Goal: Task Accomplishment & Management: Manage account settings

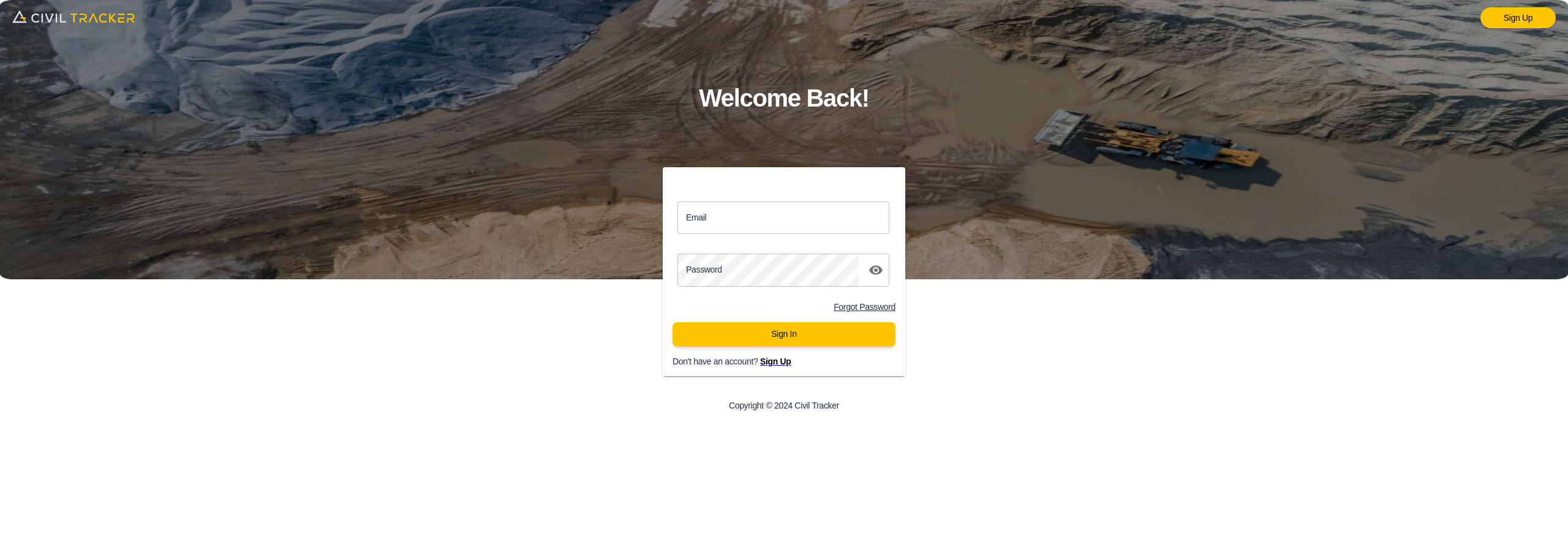
click at [750, 212] on input "Email" at bounding box center [783, 217] width 212 height 32
click at [715, 217] on input "Email" at bounding box center [783, 217] width 212 height 32
type input "[PERSON_NAME][EMAIL_ADDRESS][DOMAIN_NAME]"
click at [672, 322] on button "Sign In" at bounding box center [783, 334] width 223 height 25
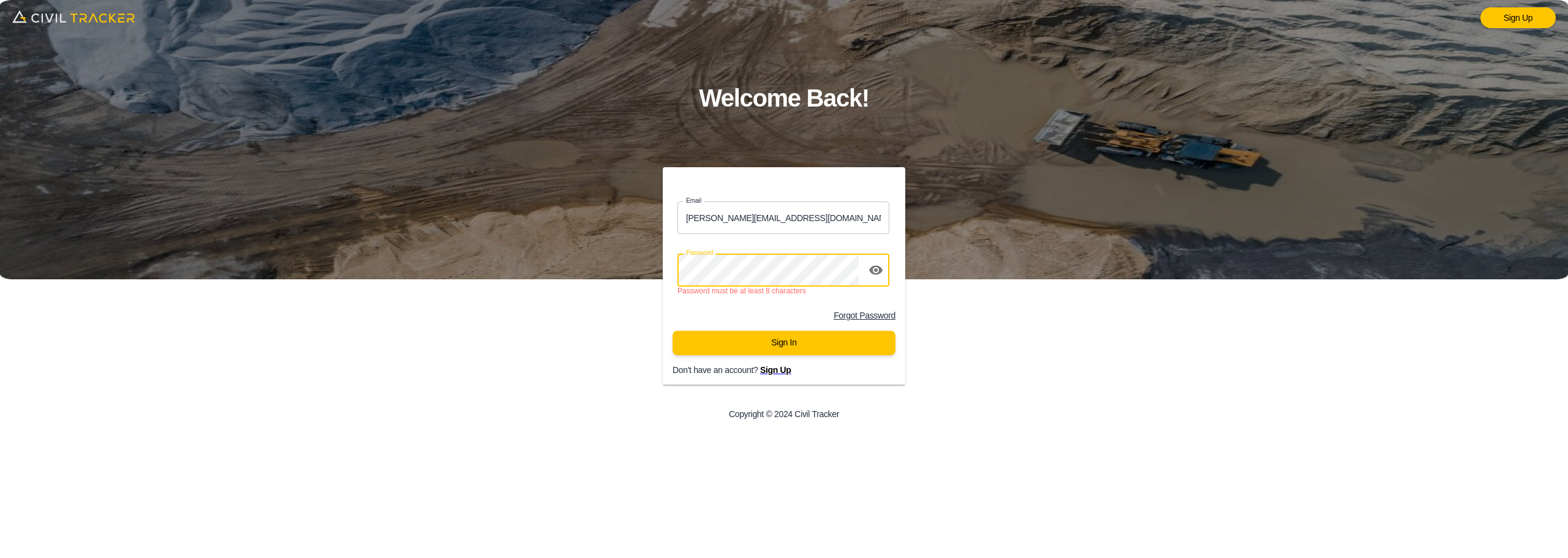
click at [599, 268] on div "Email [PERSON_NAME][EMAIL_ADDRESS][DOMAIN_NAME] Email Password password Passwor…" at bounding box center [784, 299] width 627 height 264
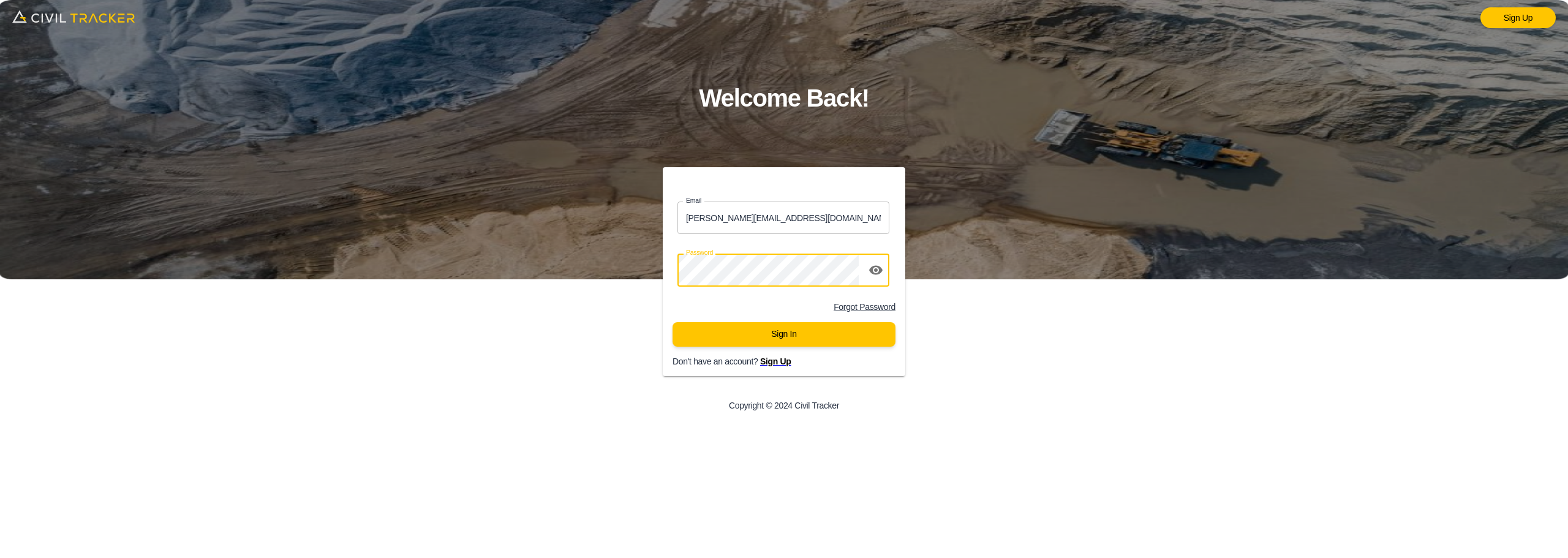
click button "Sign In" at bounding box center [783, 334] width 223 height 25
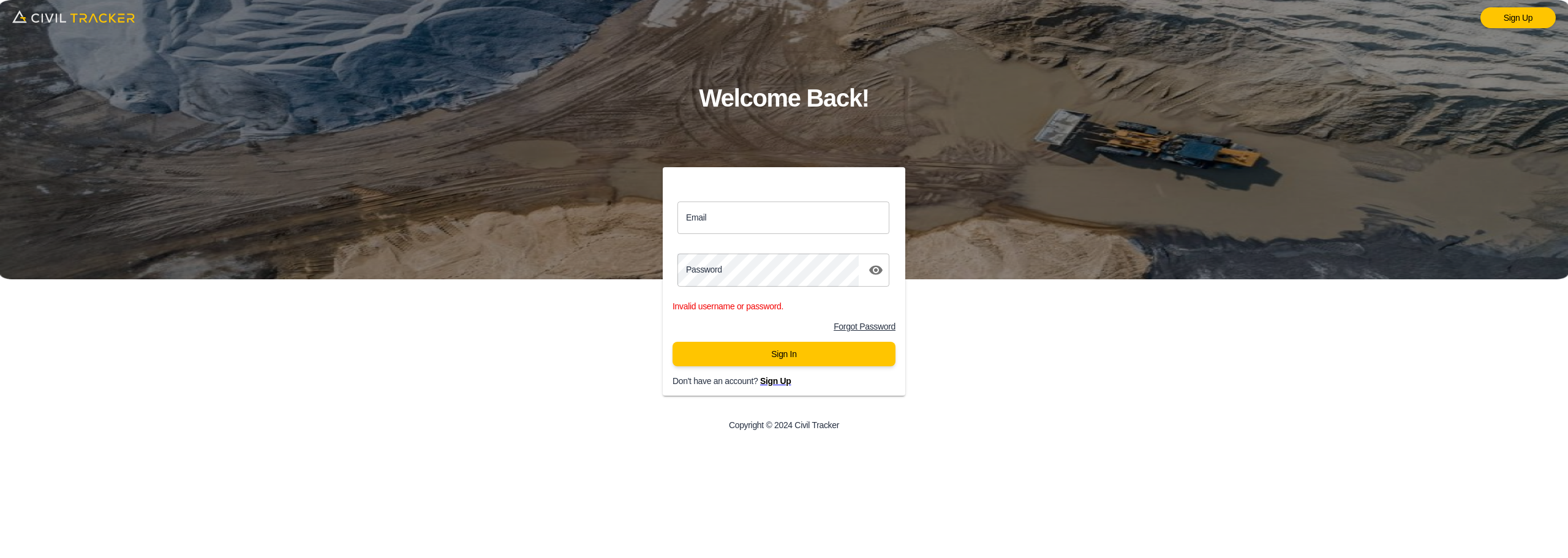
click at [795, 206] on input "Email" at bounding box center [783, 217] width 212 height 32
type input "[EMAIL_ADDRESS][DOMAIN_NAME]"
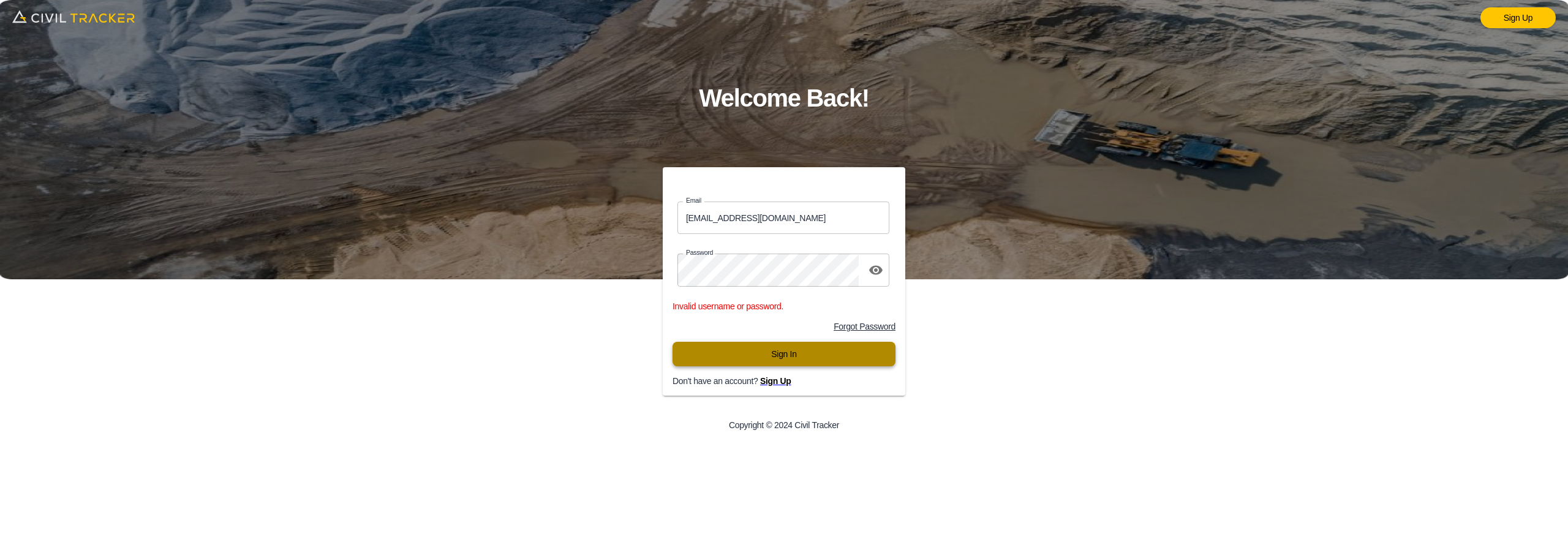
click at [736, 352] on button "Sign In" at bounding box center [783, 354] width 223 height 25
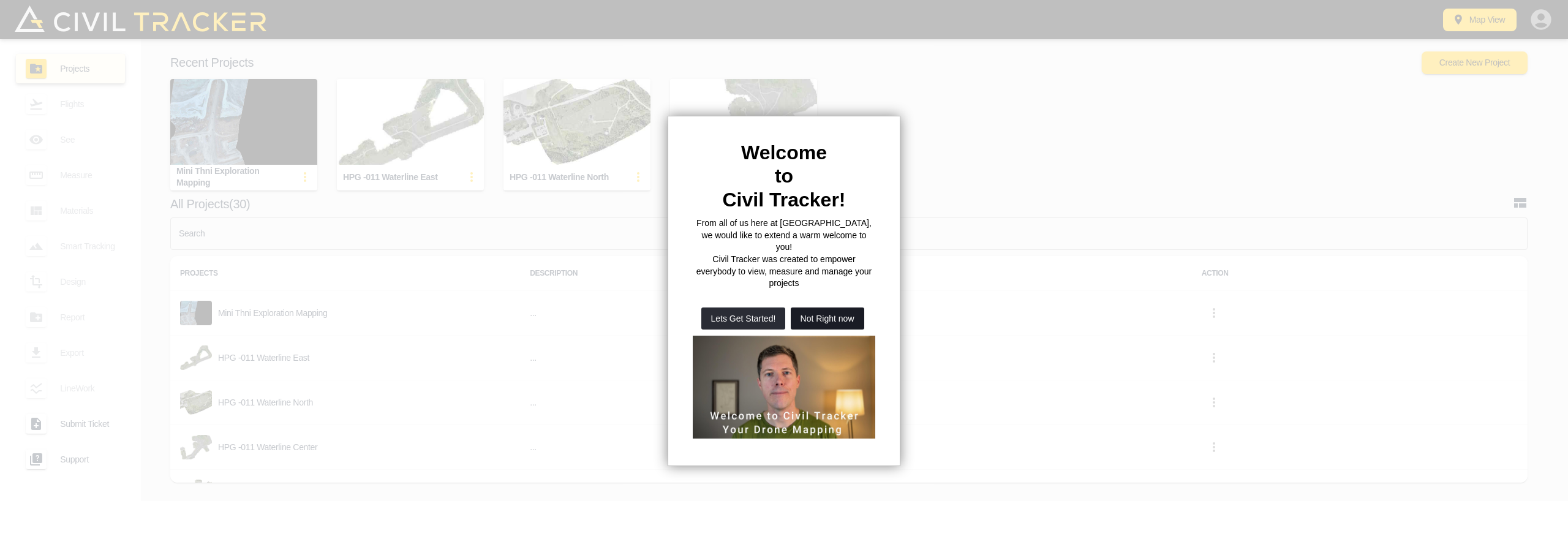
click at [833, 308] on button "Not Right now" at bounding box center [827, 318] width 74 height 22
